Goal: Task Accomplishment & Management: Use online tool/utility

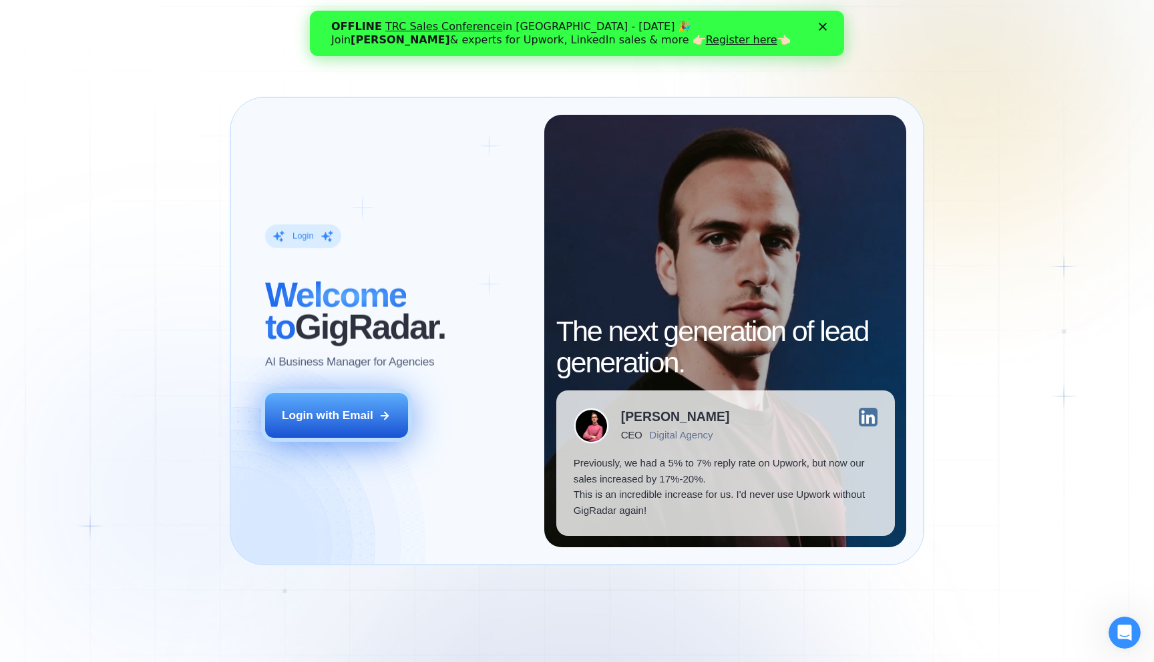
click at [351, 409] on div "Login with Email" at bounding box center [327, 416] width 91 height 16
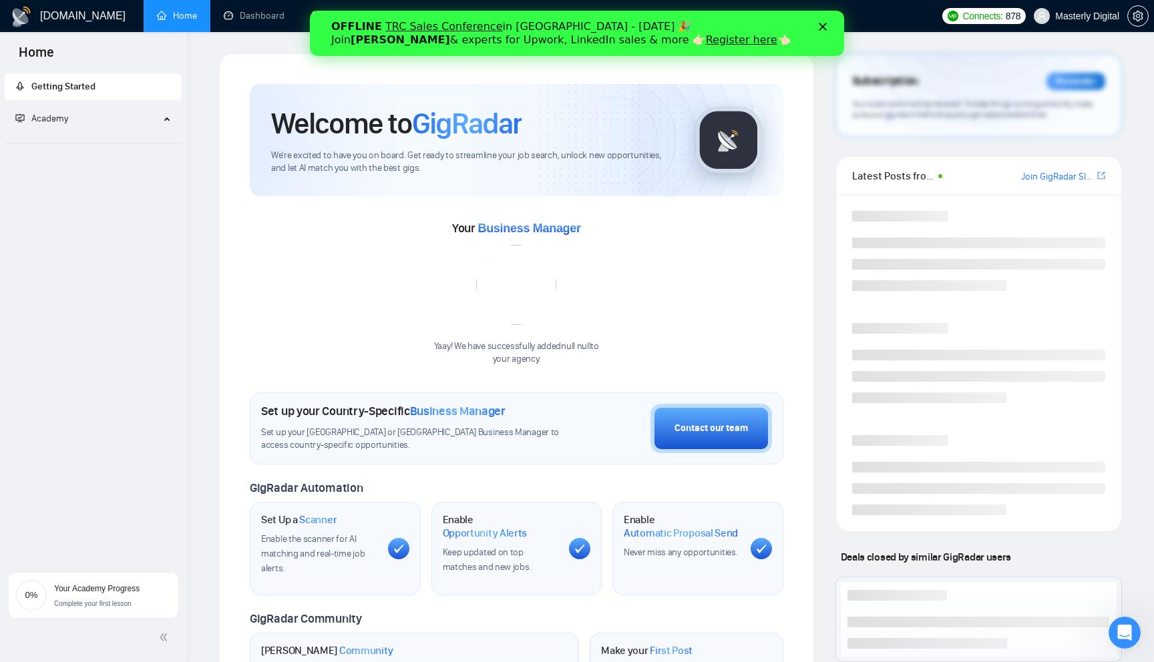
click at [821, 31] on div "OFFLINE TRC Sales Conference in Kyiv - October 18 🎉 Join Tamara Levit & experts…" at bounding box center [576, 33] width 491 height 35
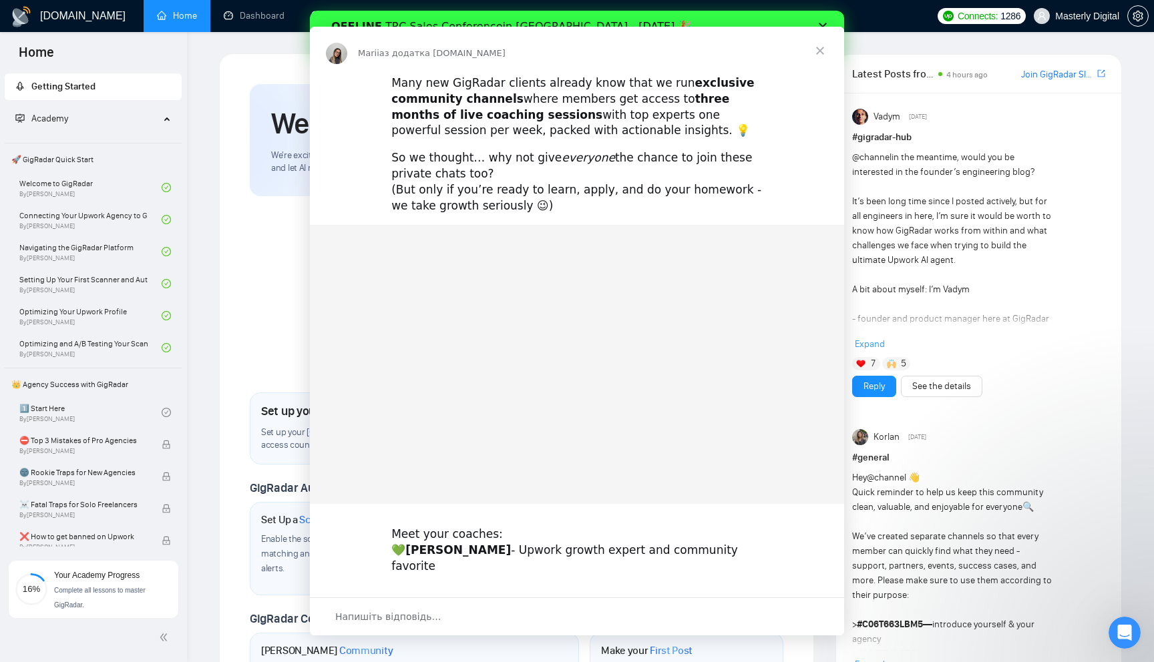
click at [822, 27] on span "Закрити" at bounding box center [820, 51] width 48 height 48
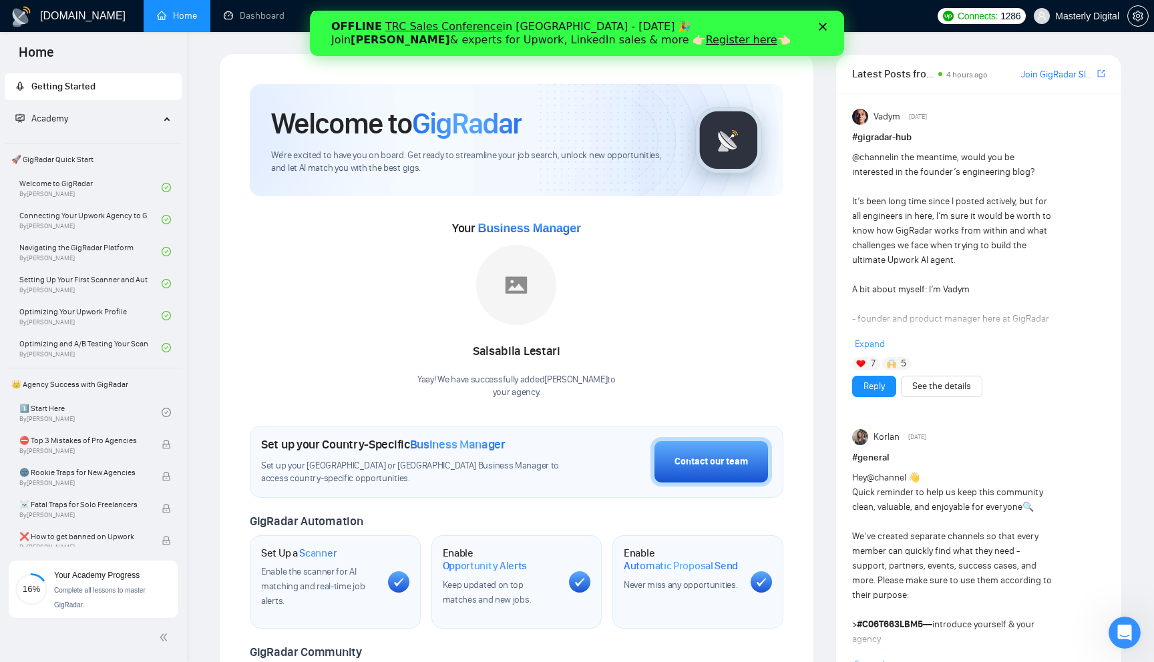
click at [822, 27] on polygon "Закрити" at bounding box center [823, 27] width 8 height 8
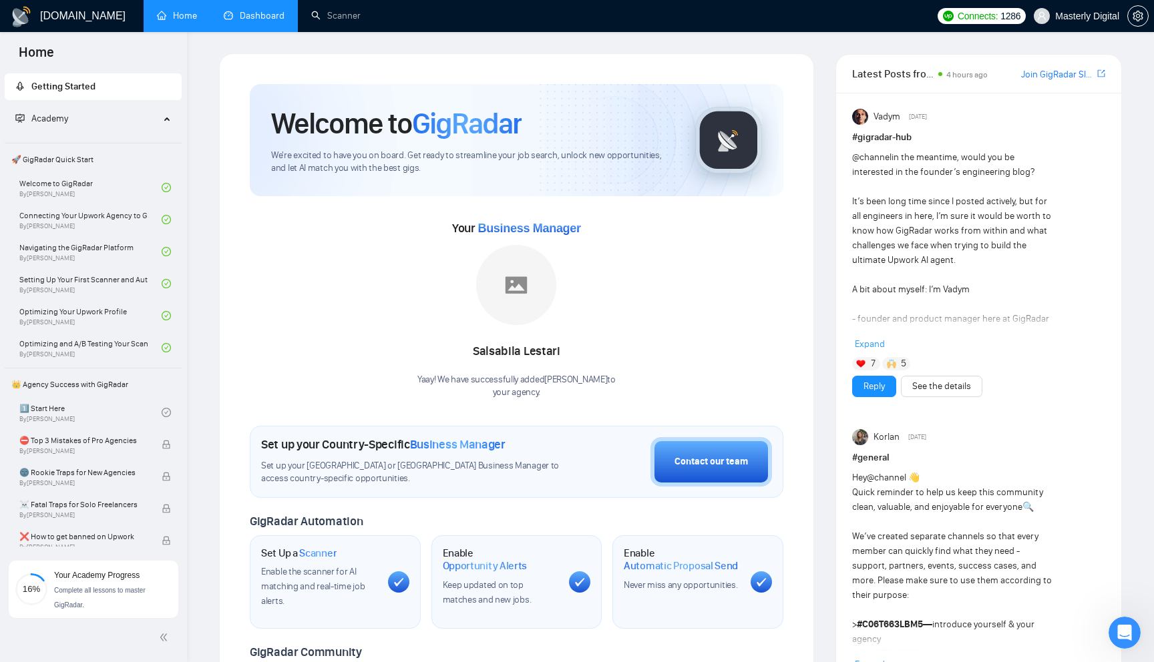
click at [246, 10] on link "Dashboard" at bounding box center [254, 15] width 61 height 11
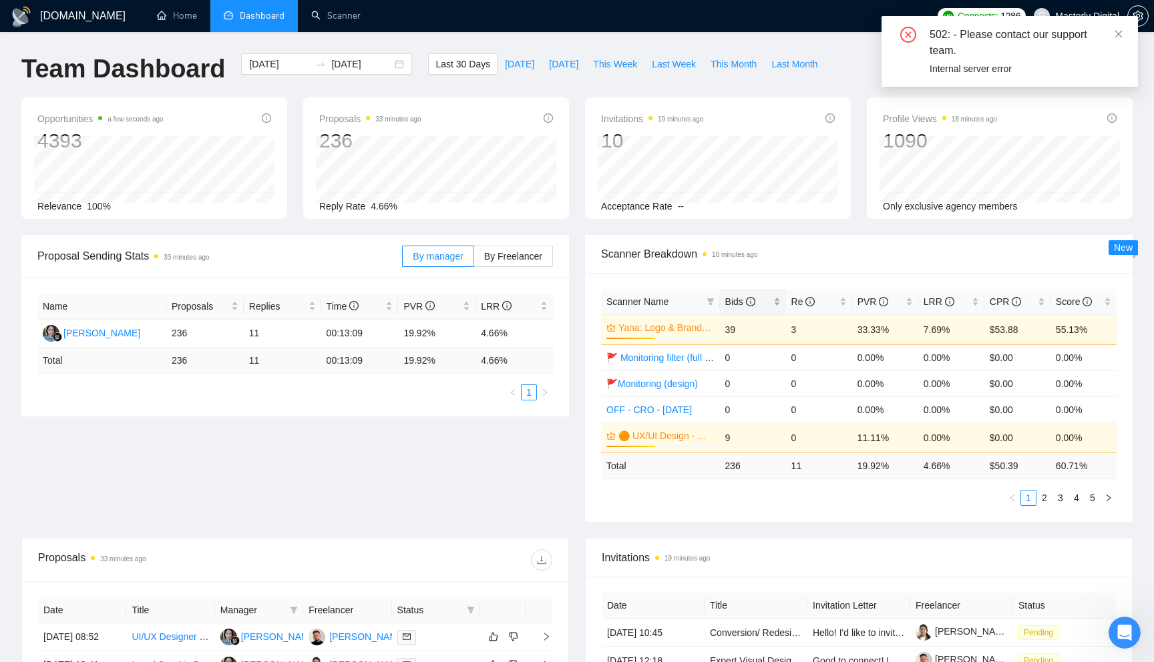
click at [736, 299] on span "Bids" at bounding box center [740, 301] width 30 height 11
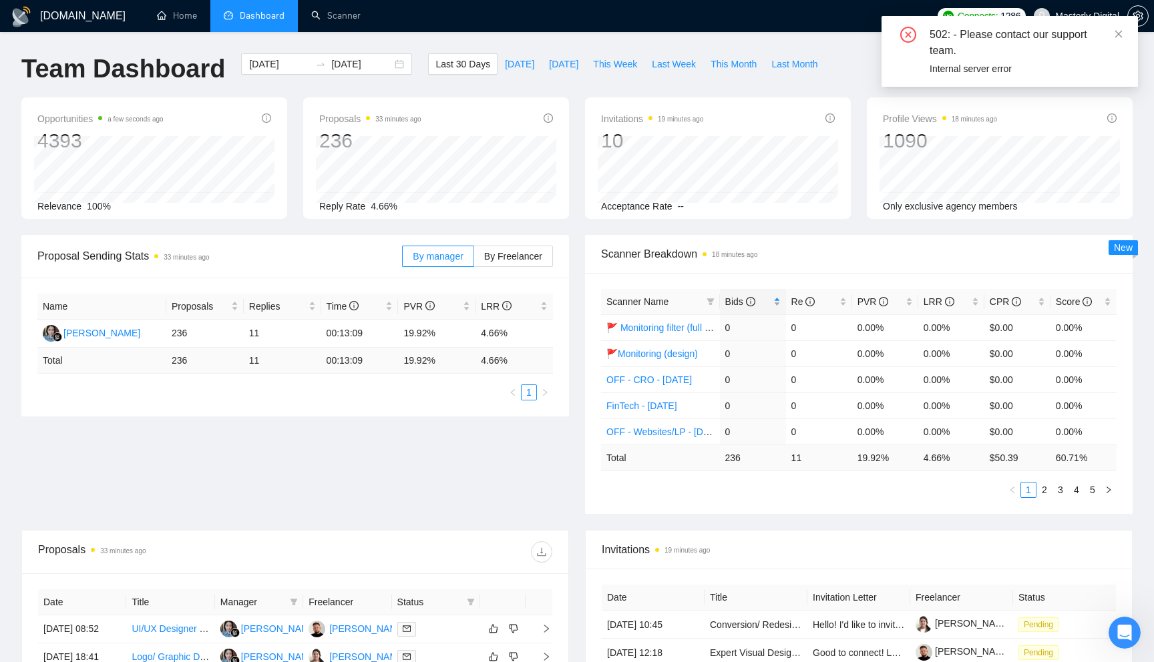
click at [736, 299] on span "Bids" at bounding box center [740, 301] width 30 height 11
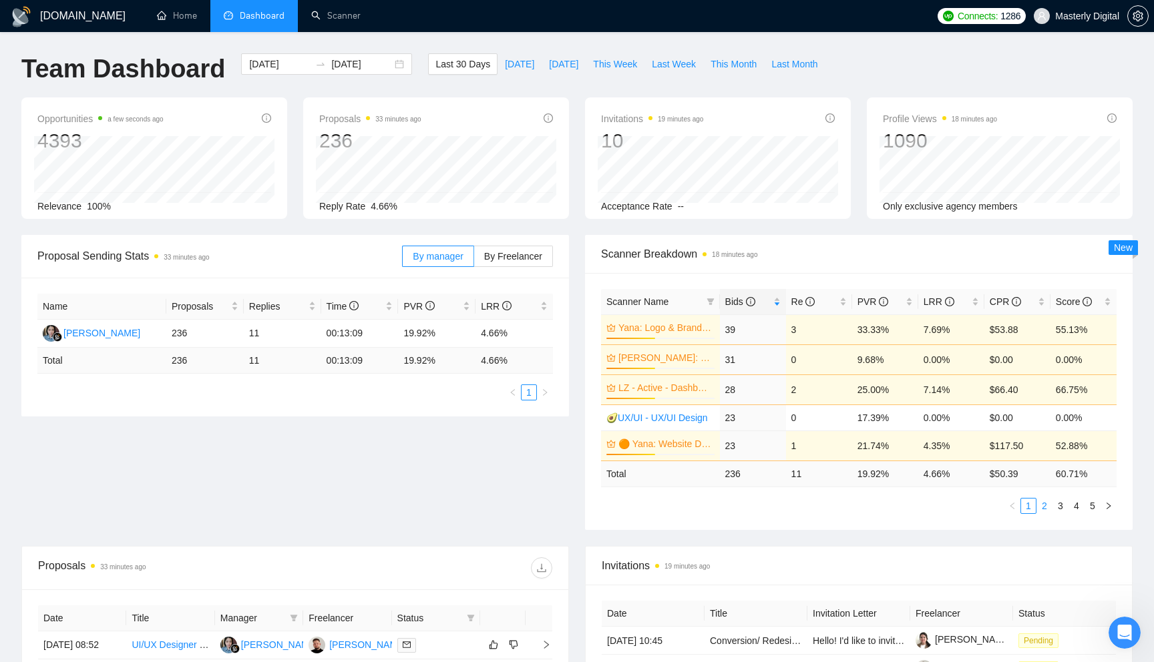
click at [1042, 505] on link "2" at bounding box center [1044, 506] width 15 height 15
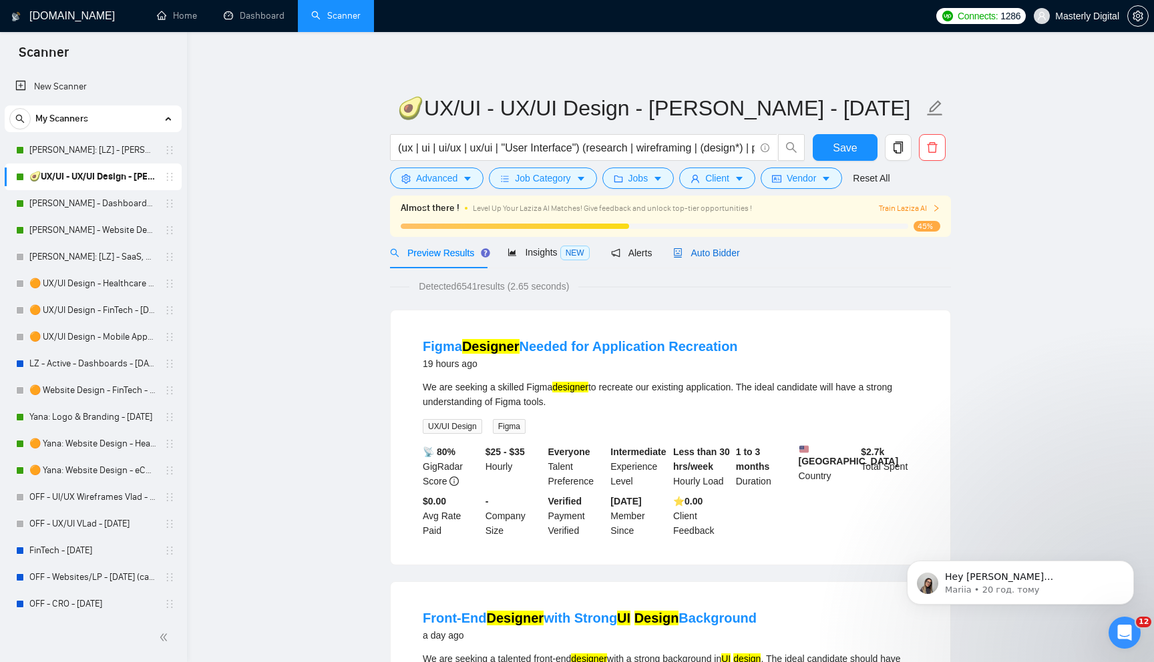
click at [707, 246] on div "Auto Bidder" at bounding box center [706, 253] width 66 height 15
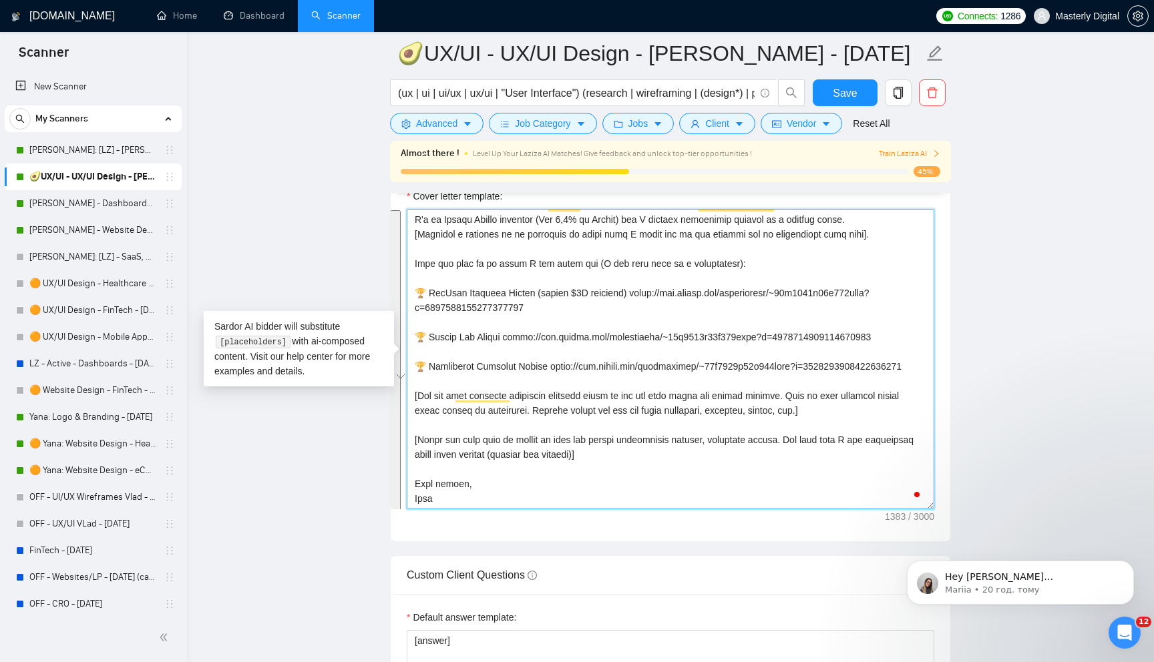
scroll to position [88, 0]
drag, startPoint x: 415, startPoint y: 222, endPoint x: 644, endPoint y: 505, distance: 363.7
click at [644, 505] on textarea "Cover letter template:" at bounding box center [671, 359] width 528 height 300
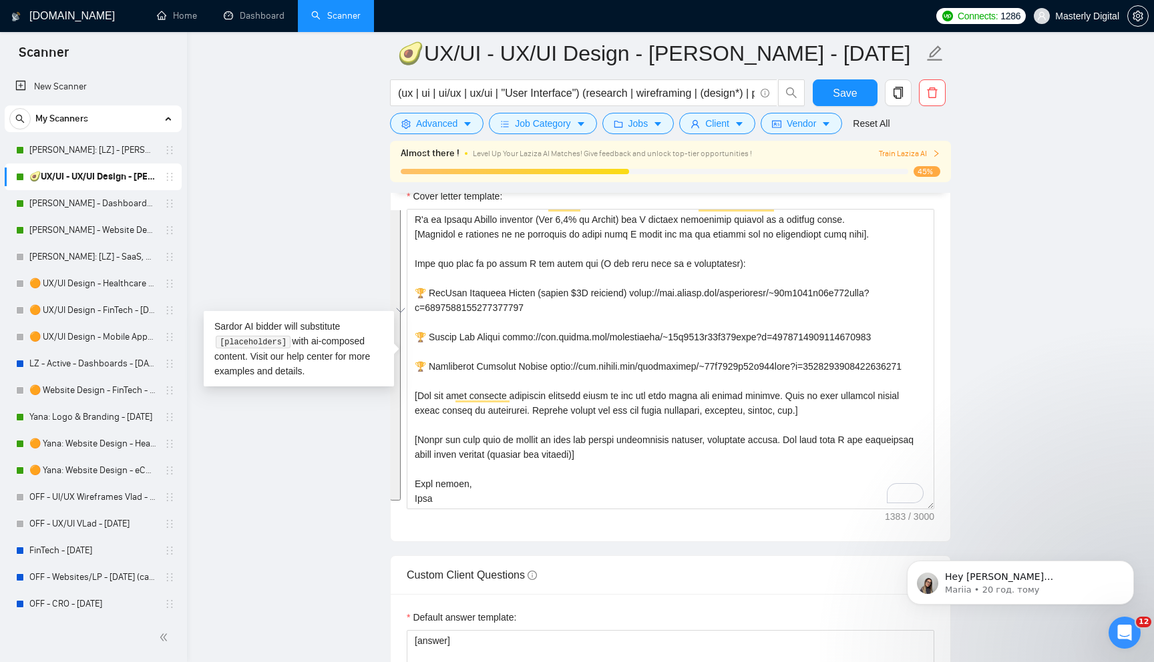
click at [1000, 329] on main "🥑UX/UI - UX/UI Design - Vlad - 03.10.2025 (ux | ui | ui/ux | ux/ui | "User Inte…" at bounding box center [670, 410] width 924 height 3918
